Goal: Information Seeking & Learning: Stay updated

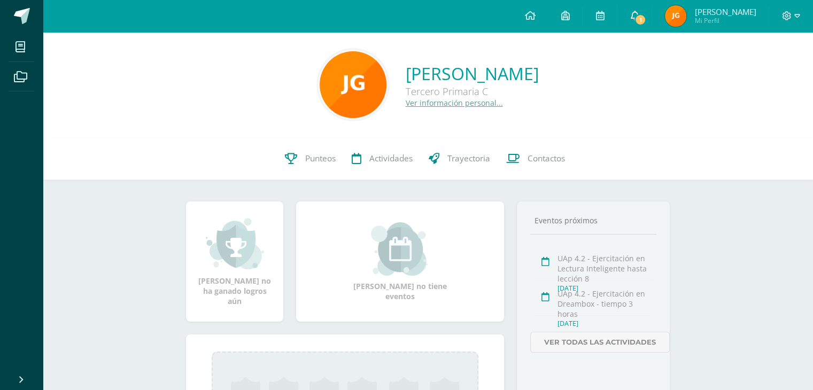
click at [639, 14] on icon at bounding box center [635, 16] width 9 height 10
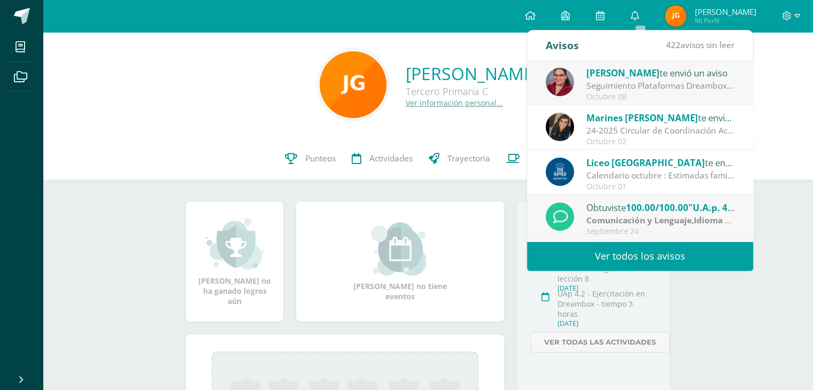
click at [654, 82] on div "Seguimiento Plataformas Dreambox y Lectura Inteligente: Estimada Familia Marist…" at bounding box center [661, 86] width 149 height 12
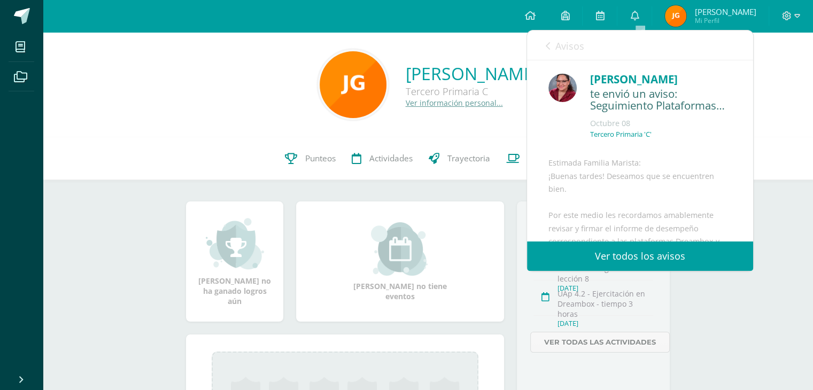
click at [744, 237] on div "[PERSON_NAME] te envió un aviso: Seguimiento Plataformas Dreambox y Lectura Int…" at bounding box center [640, 349] width 226 height 579
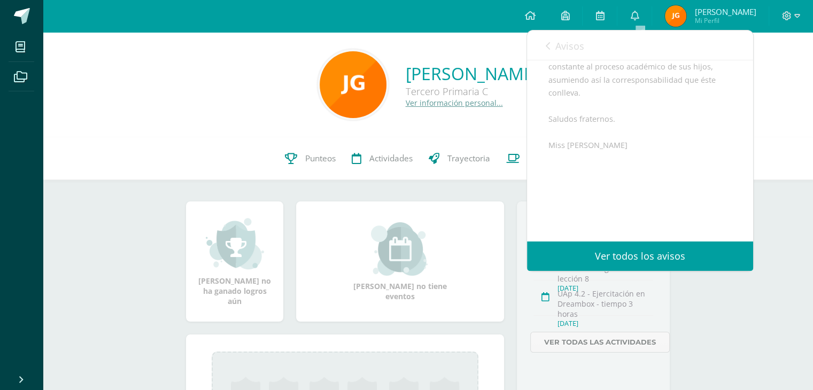
scroll to position [423, 0]
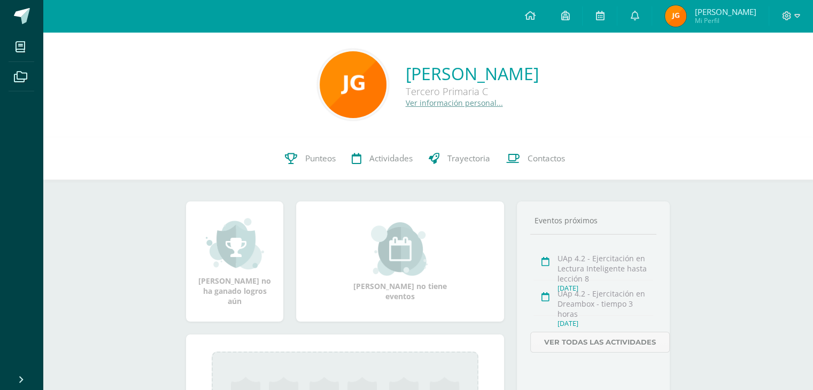
click at [772, 344] on div "[PERSON_NAME] Tercero Primaria C Ver información personal... 0 [PERSON_NAME] 20…" at bounding box center [428, 279] width 771 height 495
click at [673, 21] on img at bounding box center [675, 15] width 21 height 21
